Goal: Task Accomplishment & Management: Use online tool/utility

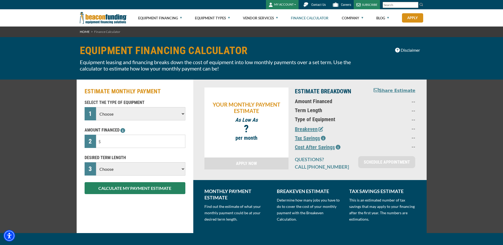
click at [129, 114] on select "Choose Backhoe Boom/Bucket Truck Chipper Commercial Mower Crane DTG/DTF Printin…" at bounding box center [140, 113] width 89 height 13
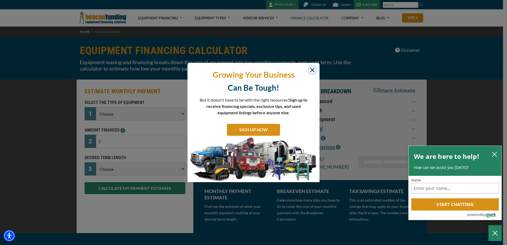
drag, startPoint x: 312, startPoint y: 70, endPoint x: 302, endPoint y: 67, distance: 10.3
click at [312, 70] on button "Close" at bounding box center [312, 70] width 6 height 6
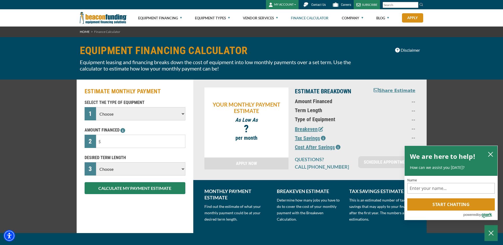
click at [129, 118] on select "Choose Backhoe Boom/Bucket Truck Chipper Commercial Mower Crane DTG/DTF Printin…" at bounding box center [140, 113] width 89 height 13
select select "6"
click at [96, 107] on select "Choose Backhoe Boom/Bucket Truck Chipper Commercial Mower Crane DTG/DTF Printin…" at bounding box center [140, 113] width 89 height 13
click at [129, 143] on input "text" at bounding box center [140, 141] width 89 height 13
type input "$75,000"
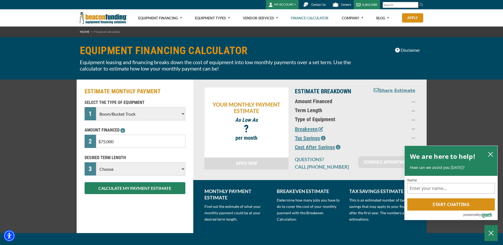
click at [162, 172] on select "Choose 36 Months 48 Months 60 Months" at bounding box center [140, 168] width 89 height 13
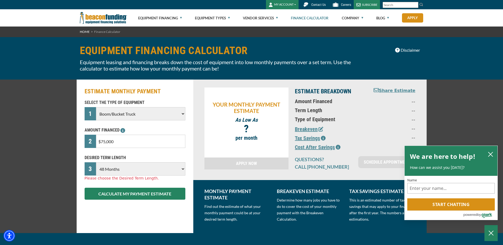
click at [96, 162] on select "Choose 36 Months 48 Months 60 Months" at bounding box center [140, 168] width 89 height 13
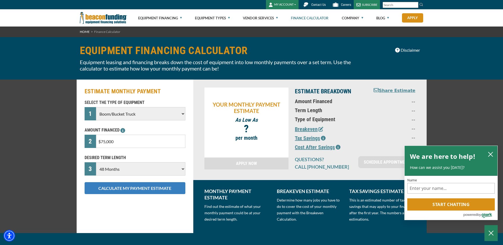
click at [119, 192] on button "CALCULATE MY PAYMENT ESTIMATE" at bounding box center [135, 188] width 101 height 12
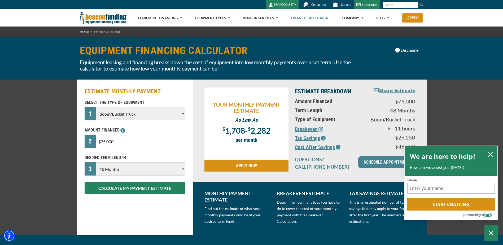
click at [168, 170] on select "Choose 36 Months 48 Months 60 Months" at bounding box center [140, 168] width 89 height 13
click at [61, 169] on div "ESTIMATE MONTHLY PAYMENT SELECT THE TYPE OF EQUIPMENT 1 Choose Backhoe Boom/Buc…" at bounding box center [251, 158] width 503 height 156
click at [155, 168] on select "Choose 36 Months 48 Months 60 Months" at bounding box center [140, 168] width 89 height 13
click at [96, 162] on select "Choose 36 Months 48 Months 60 Months" at bounding box center [140, 168] width 89 height 13
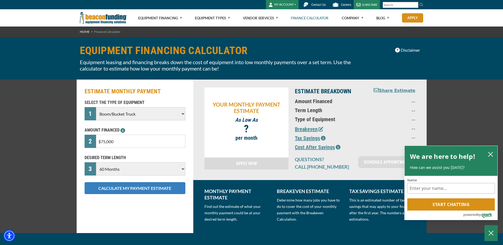
click at [143, 187] on button "CALCULATE MY PAYMENT ESTIMATE" at bounding box center [135, 188] width 101 height 12
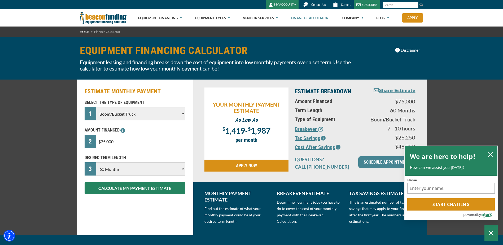
click at [158, 170] on select "Choose 36 Months 48 Months 60 Months" at bounding box center [140, 168] width 89 height 13
select select "48"
click at [96, 162] on select "Choose 36 Months 48 Months 60 Months" at bounding box center [140, 168] width 89 height 13
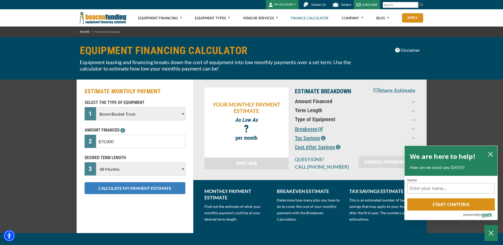
click at [136, 188] on button "CALCULATE MY PAYMENT ESTIMATE" at bounding box center [135, 188] width 101 height 12
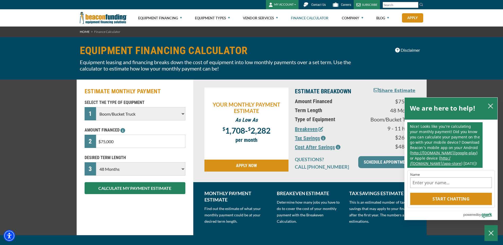
drag, startPoint x: 120, startPoint y: 142, endPoint x: 88, endPoint y: 139, distance: 32.2
click at [88, 139] on div "2 $75,000" at bounding box center [135, 141] width 101 height 13
drag, startPoint x: 114, startPoint y: 141, endPoint x: 78, endPoint y: 143, distance: 36.4
click at [78, 143] on div "ESTIMATE MONTHLY PAYMENT SELECT THE TYPE OF EQUIPMENT 1 Choose Backhoe Boom/Buc…" at bounding box center [135, 158] width 117 height 156
click at [139, 146] on input "text" at bounding box center [140, 141] width 89 height 13
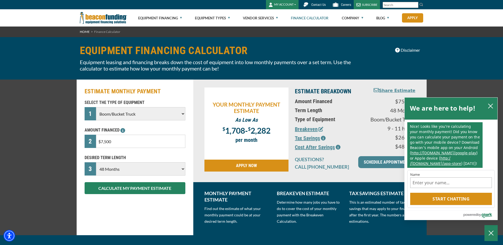
type input "$75,000"
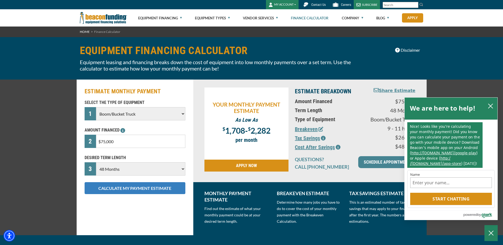
click at [128, 186] on button "CALCULATE MY PAYMENT ESTIMATE" at bounding box center [135, 188] width 101 height 12
click at [148, 187] on button "CALCULATE MY PAYMENT ESTIMATE" at bounding box center [135, 188] width 101 height 12
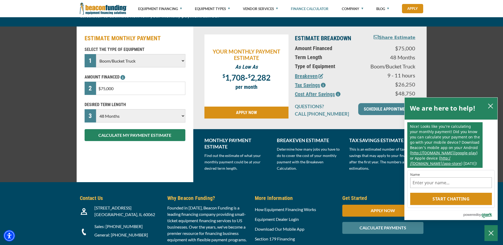
scroll to position [106, 0]
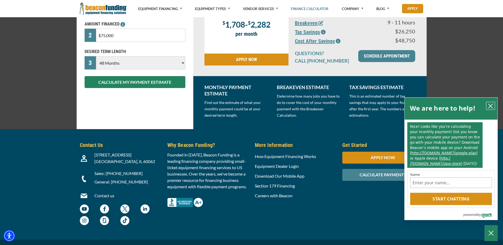
click at [492, 107] on icon "close chatbox" at bounding box center [491, 106] width 4 height 4
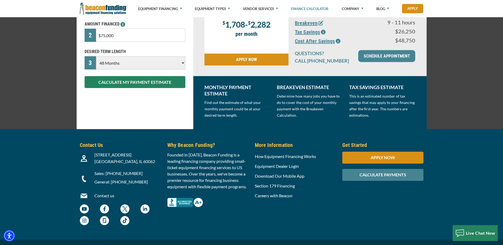
scroll to position [0, 0]
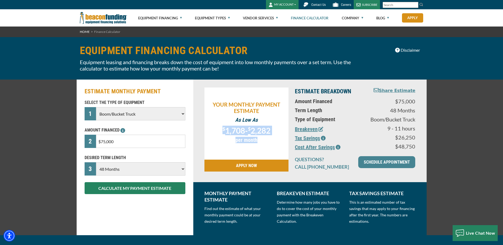
drag, startPoint x: 219, startPoint y: 132, endPoint x: 270, endPoint y: 139, distance: 51.9
click at [270, 139] on div "YOUR MONTHLY PAYMENT ESTIMATE As Low As $ 1,708 - $ 2,282 ? per month" at bounding box center [247, 124] width 84 height 72
drag, startPoint x: 270, startPoint y: 139, endPoint x: 265, endPoint y: 143, distance: 6.6
click at [277, 147] on div "YOUR MONTHLY PAYMENT ESTIMATE As Low As $ 1,708 - $ 2,282 ? per month" at bounding box center [247, 124] width 84 height 72
drag, startPoint x: 219, startPoint y: 131, endPoint x: 283, endPoint y: 131, distance: 64.0
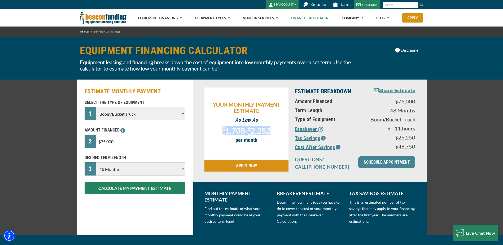
click at [283, 131] on p "$ 1,708 - $ 2,282" at bounding box center [246, 130] width 79 height 8
drag, startPoint x: 283, startPoint y: 131, endPoint x: 291, endPoint y: 151, distance: 22.0
click at [291, 151] on div "YOUR MONTHLY PAYMENT ESTIMATE As Low As $ 1,708 - $ 2,282 ? per month APPLY NOW" at bounding box center [246, 131] width 91 height 87
drag, startPoint x: 220, startPoint y: 130, endPoint x: 284, endPoint y: 138, distance: 64.7
click at [284, 138] on div "YOUR MONTHLY PAYMENT ESTIMATE As Low As $ 1,708 - $ 2,282 ? per month" at bounding box center [247, 124] width 84 height 72
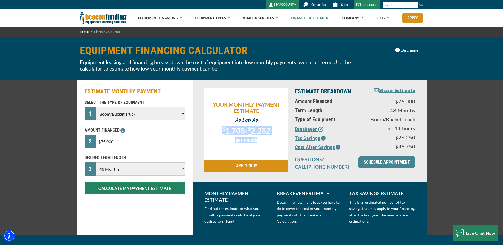
drag, startPoint x: 284, startPoint y: 138, endPoint x: 286, endPoint y: 147, distance: 9.5
click at [286, 147] on div "YOUR MONTHLY PAYMENT ESTIMATE As Low As $ 1,708 - $ 2,282 ? per month" at bounding box center [247, 124] width 84 height 72
drag, startPoint x: 222, startPoint y: 129, endPoint x: 274, endPoint y: 129, distance: 52.6
click at [274, 129] on p "$ 1,708 - $ 2,282" at bounding box center [246, 130] width 79 height 8
click at [219, 129] on p "$ 1,708 - $ 2,282" at bounding box center [246, 130] width 79 height 8
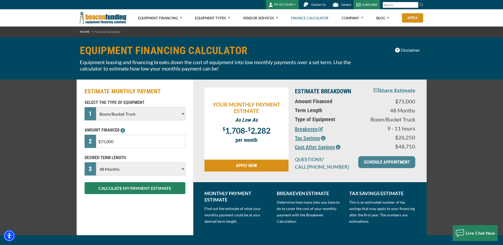
drag, startPoint x: 230, startPoint y: 129, endPoint x: 247, endPoint y: 128, distance: 17.0
click at [247, 128] on p "$ 1,708 - $ 2,282" at bounding box center [246, 130] width 79 height 8
drag, startPoint x: 247, startPoint y: 128, endPoint x: 224, endPoint y: 137, distance: 24.5
click at [224, 137] on div "YOUR MONTHLY PAYMENT ESTIMATE As Low As $ 1,708 - $ 2,282 ? per month" at bounding box center [247, 124] width 84 height 72
drag, startPoint x: 225, startPoint y: 132, endPoint x: 242, endPoint y: 131, distance: 16.8
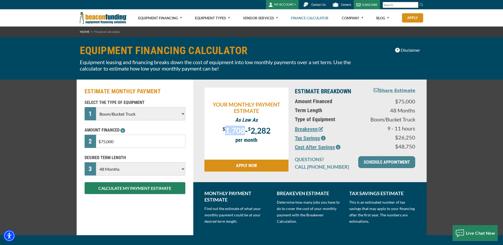
click at [242, 131] on span "1,708" at bounding box center [235, 131] width 20 height 10
